Goal: Find specific page/section: Find specific page/section

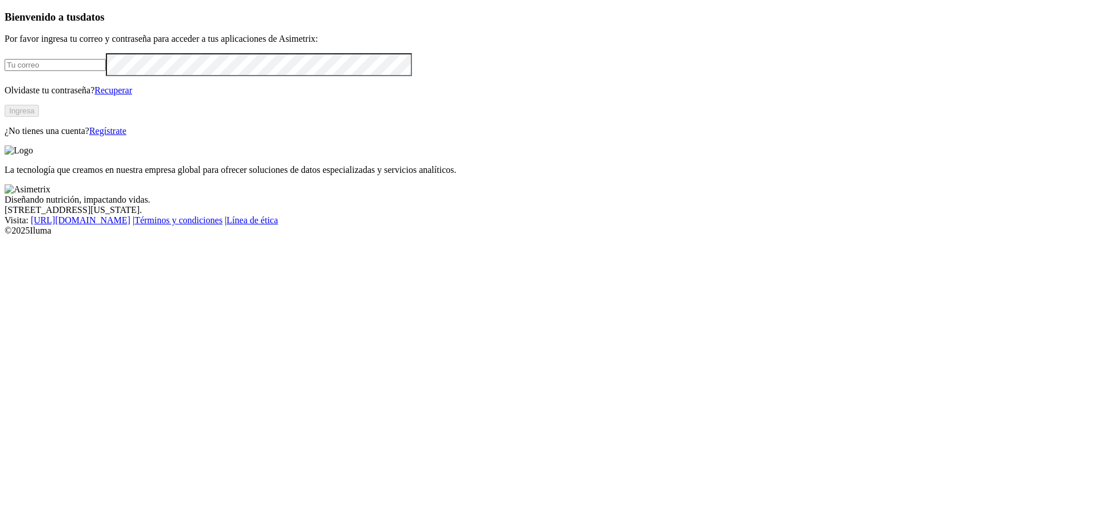
type input "[EMAIL_ADDRESS][DOMAIN_NAME]"
click at [39, 117] on button "Ingresa" at bounding box center [22, 111] width 34 height 12
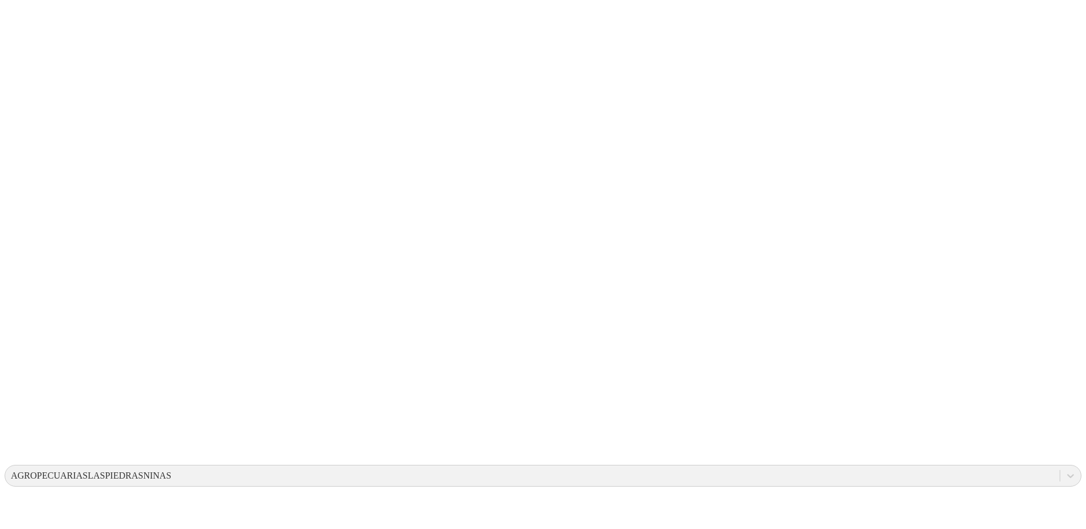
drag, startPoint x: 534, startPoint y: 171, endPoint x: 719, endPoint y: 239, distance: 197.5
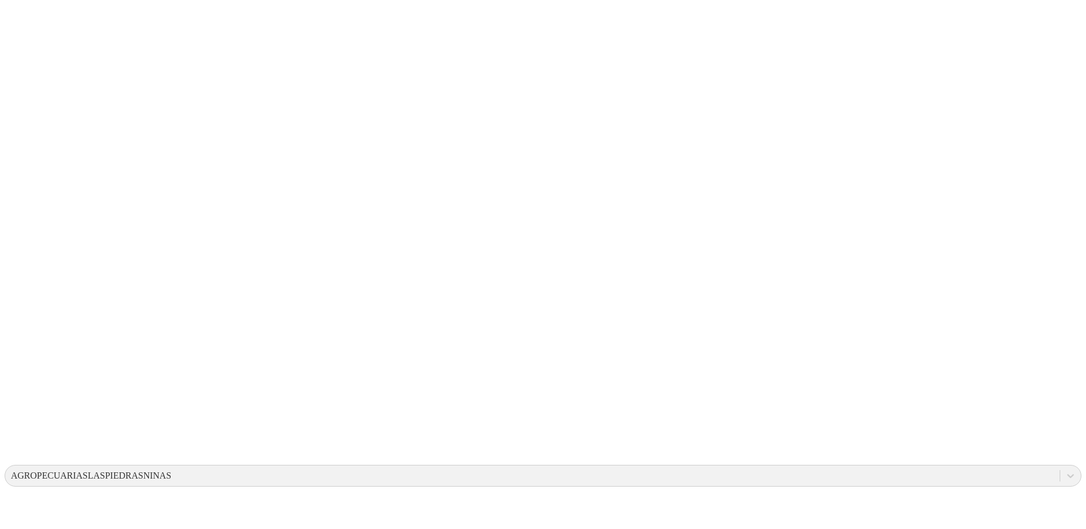
drag, startPoint x: 133, startPoint y: 245, endPoint x: 490, endPoint y: 255, distance: 357.3
